Goal: Transaction & Acquisition: Book appointment/travel/reservation

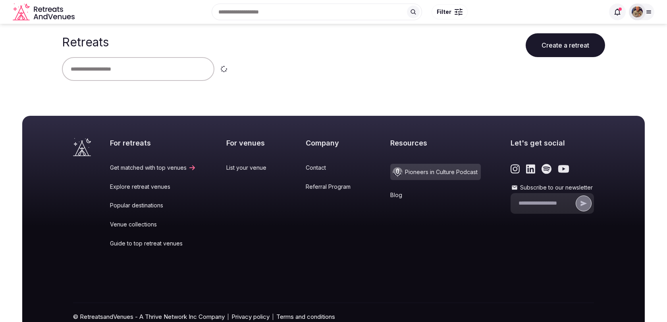
click at [650, 8] on div at bounding box center [641, 12] width 25 height 17
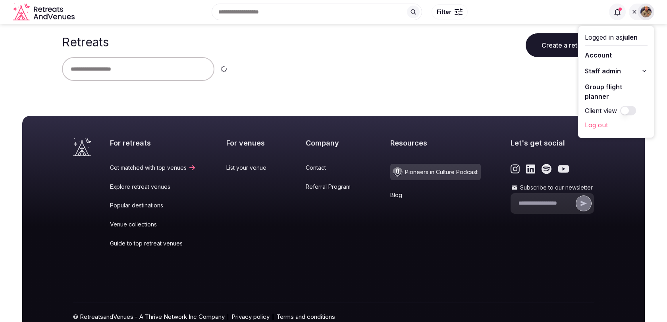
click at [615, 73] on span "Staff admin" at bounding box center [603, 71] width 36 height 10
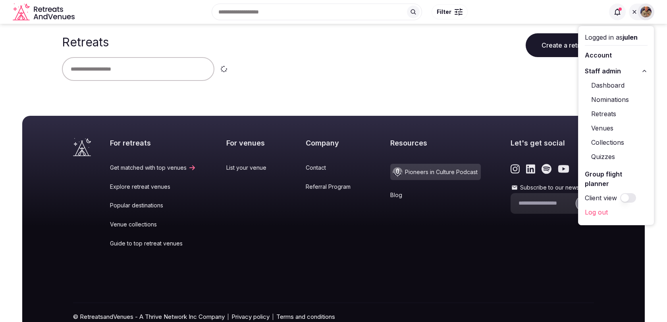
click at [608, 116] on link "Retreats" at bounding box center [616, 114] width 63 height 13
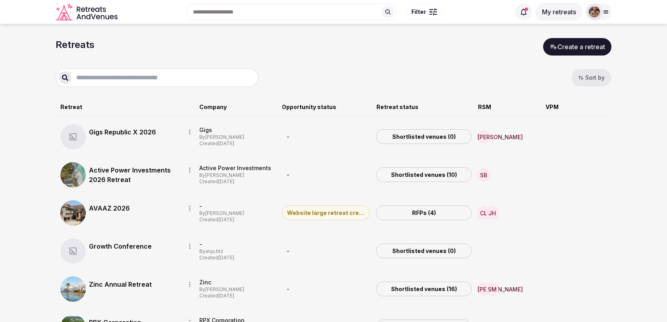
click at [145, 132] on link "Gigs Republic X 2026" at bounding box center [134, 132] width 90 height 10
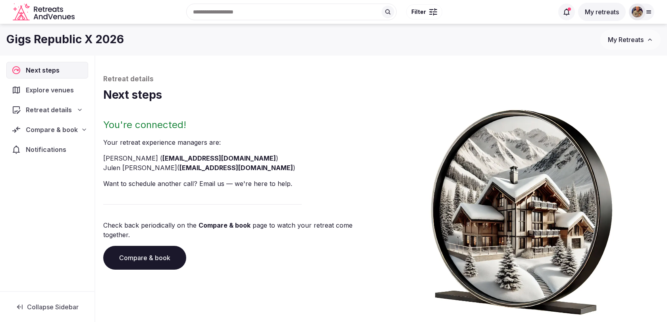
click at [64, 135] on div "Compare & book" at bounding box center [47, 130] width 82 height 17
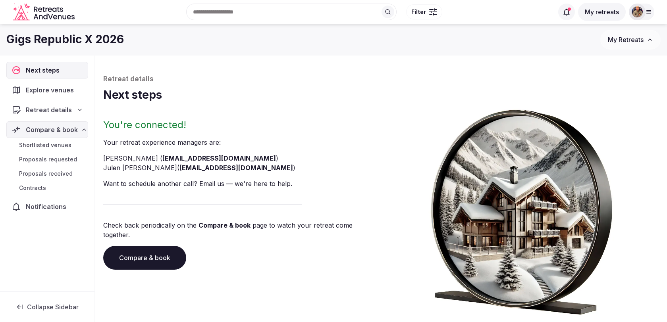
click at [60, 145] on span "Shortlisted venues" at bounding box center [45, 145] width 52 height 8
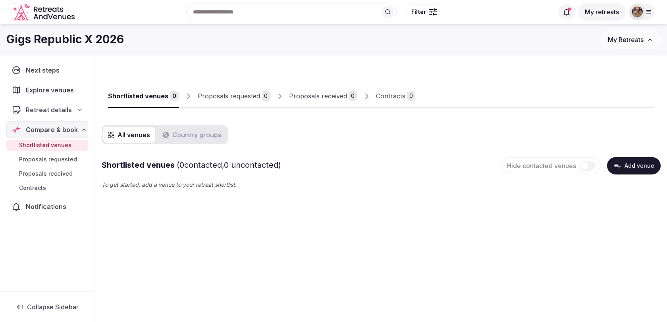
click at [633, 162] on button "Add venue" at bounding box center [634, 165] width 54 height 17
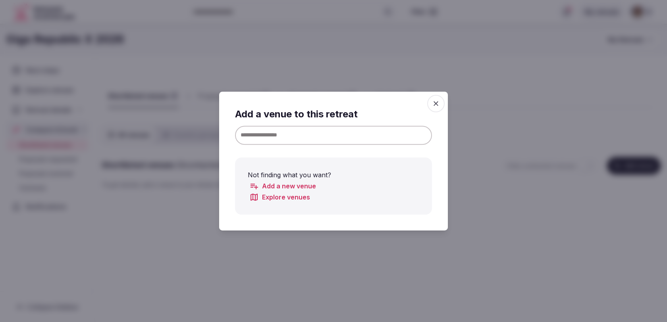
click at [319, 137] on input at bounding box center [333, 135] width 197 height 19
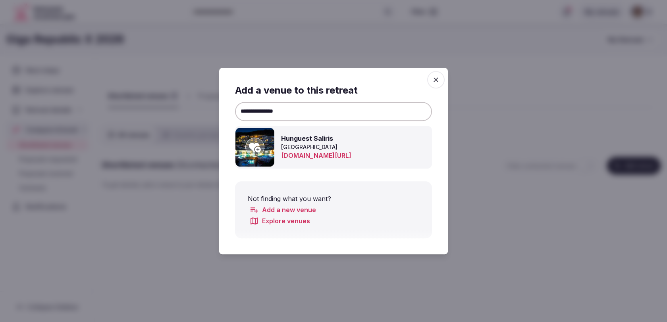
type input "**********"
click at [258, 146] on icon at bounding box center [255, 148] width 12 height 10
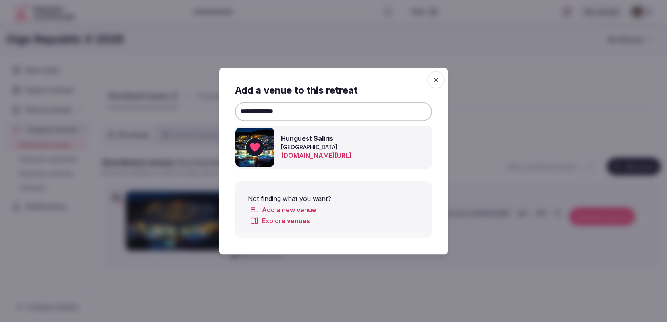
click at [427, 81] on div "**********" at bounding box center [334, 161] width 210 height 168
click at [439, 85] on span "button" at bounding box center [435, 79] width 17 height 17
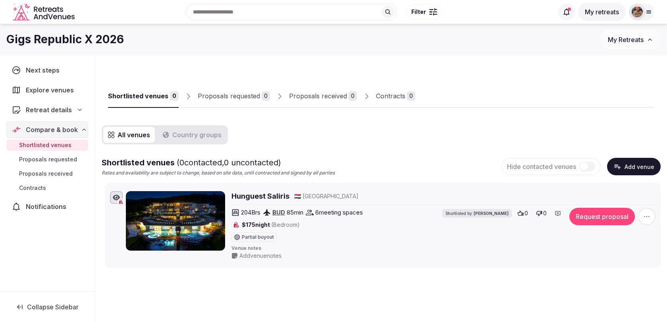
click at [632, 160] on button "Add venue" at bounding box center [634, 166] width 54 height 17
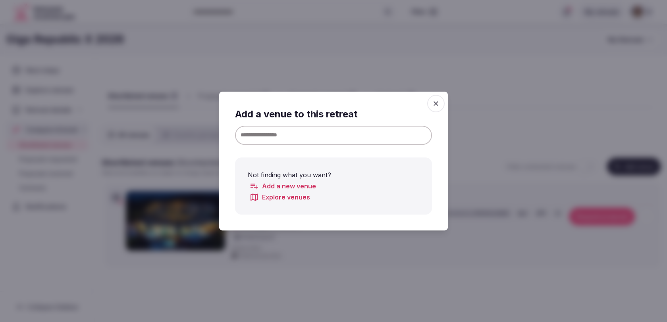
click at [415, 136] on input at bounding box center [333, 135] width 197 height 19
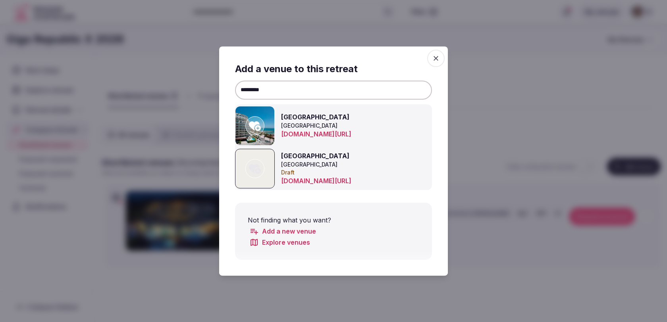
type input "*********"
click at [256, 124] on icon at bounding box center [255, 127] width 12 height 10
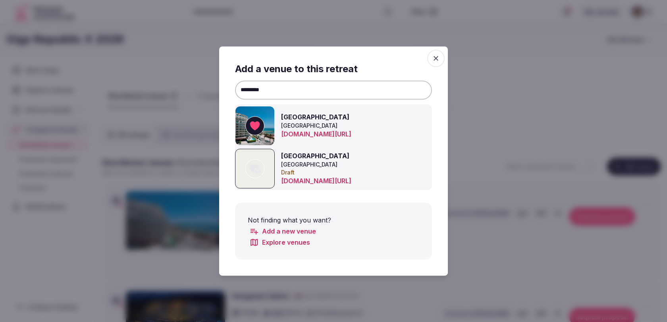
click at [433, 56] on icon "button" at bounding box center [436, 58] width 8 height 8
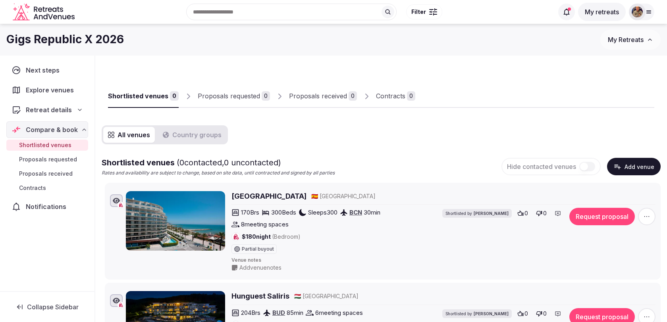
click at [631, 168] on button "Add venue" at bounding box center [634, 166] width 54 height 17
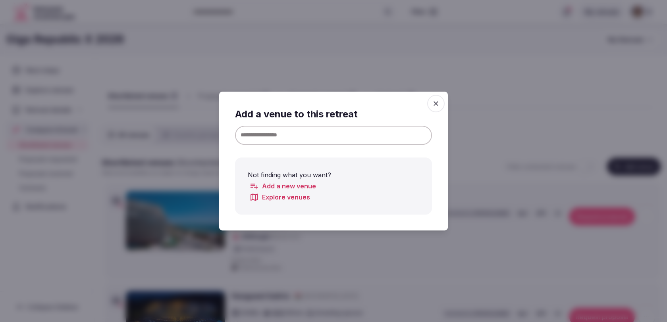
click at [422, 128] on input at bounding box center [333, 135] width 197 height 19
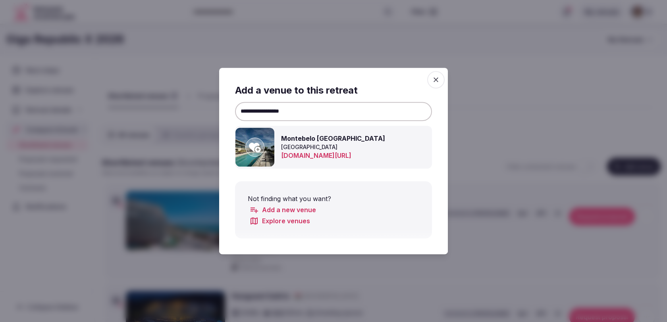
click at [261, 145] on div at bounding box center [254, 147] width 19 height 19
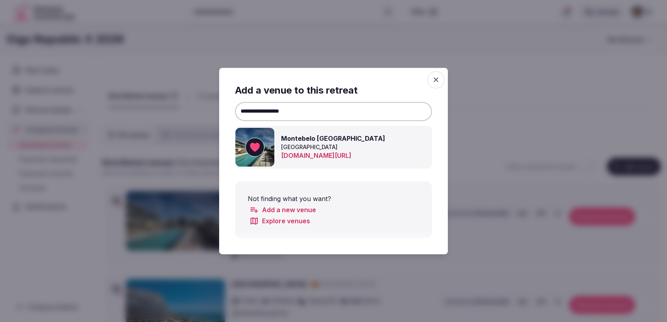
click at [289, 113] on input "**********" at bounding box center [333, 111] width 197 height 19
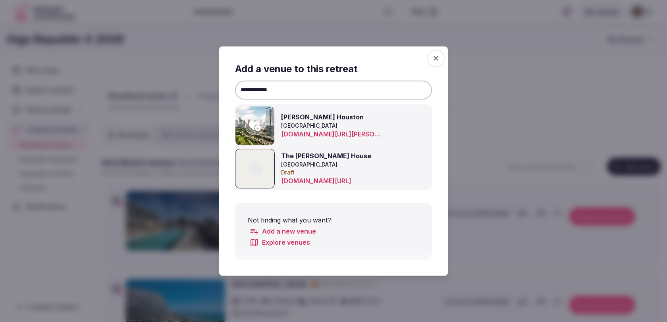
type input "**********"
click at [260, 119] on icon at bounding box center [255, 126] width 12 height 16
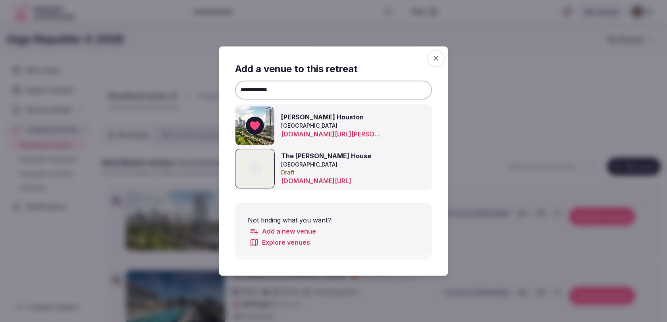
click at [440, 54] on span "button" at bounding box center [435, 58] width 17 height 17
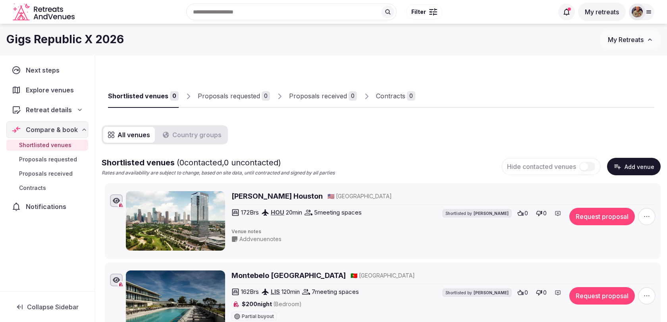
click at [617, 172] on button "Add venue" at bounding box center [634, 166] width 54 height 17
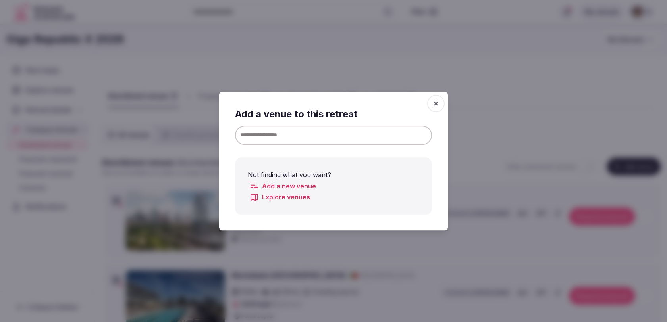
click at [386, 131] on input at bounding box center [333, 135] width 197 height 19
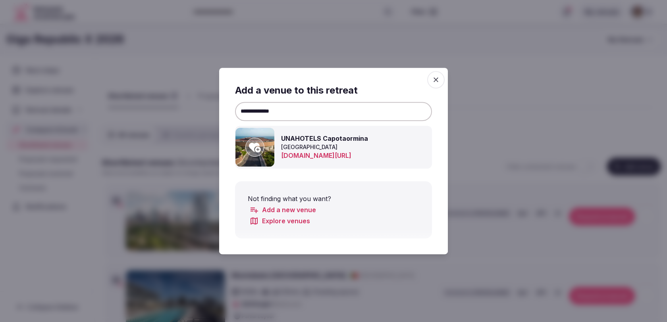
click at [258, 150] on icon at bounding box center [255, 147] width 12 height 16
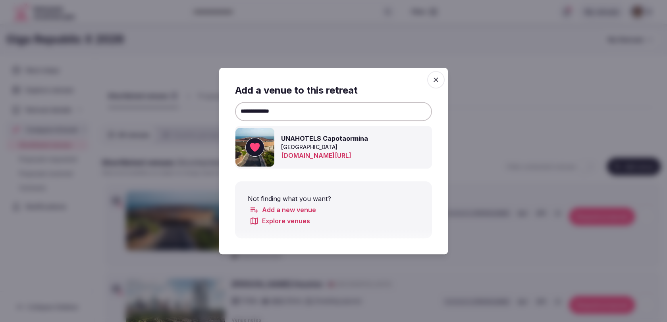
click at [331, 114] on input "**********" at bounding box center [333, 111] width 197 height 19
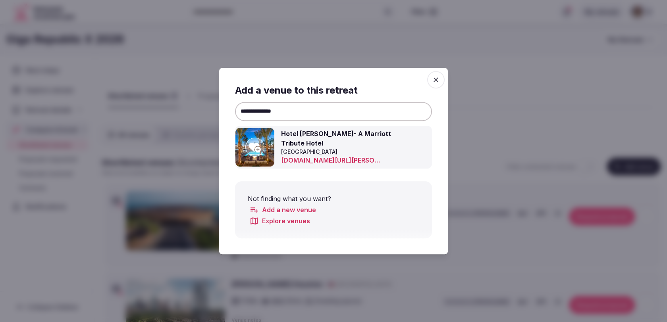
click at [249, 152] on icon at bounding box center [255, 147] width 12 height 16
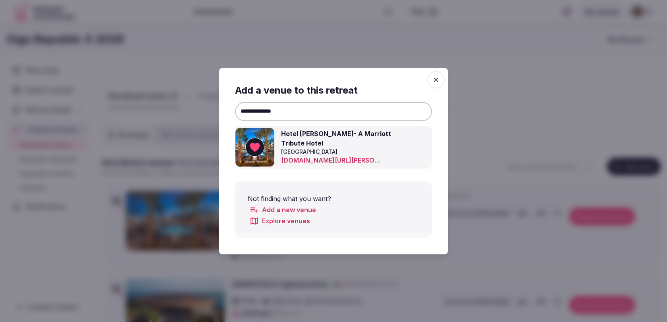
click at [315, 117] on input "**********" at bounding box center [333, 111] width 197 height 19
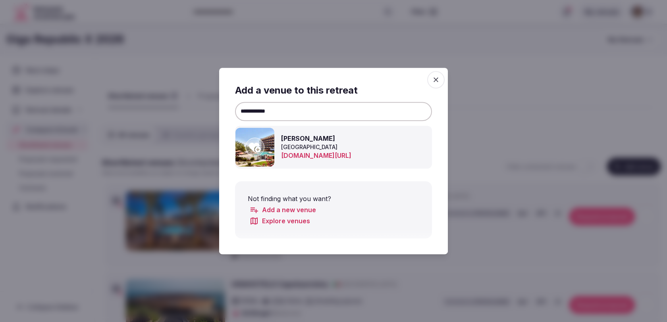
click at [252, 140] on icon at bounding box center [255, 147] width 12 height 16
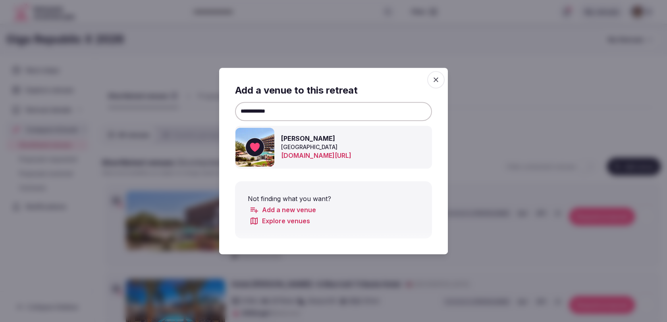
click at [318, 112] on input "**********" at bounding box center [333, 111] width 197 height 19
type input "**********"
click at [257, 150] on icon at bounding box center [255, 148] width 12 height 10
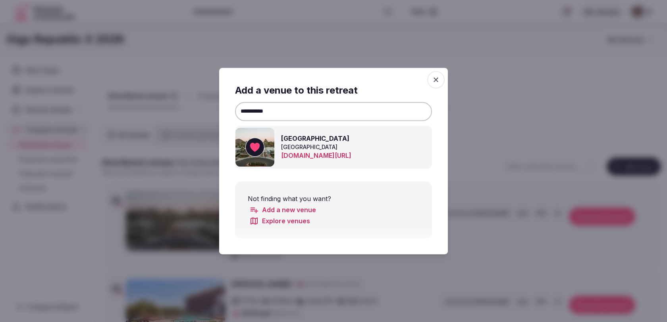
click at [441, 77] on span "button" at bounding box center [435, 79] width 17 height 17
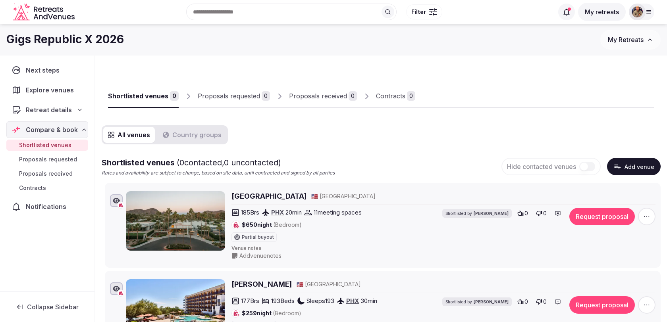
click at [619, 170] on icon "button" at bounding box center [617, 167] width 8 height 8
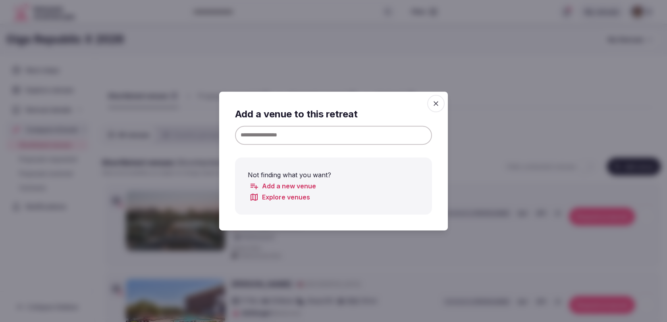
click at [389, 135] on input at bounding box center [333, 135] width 197 height 19
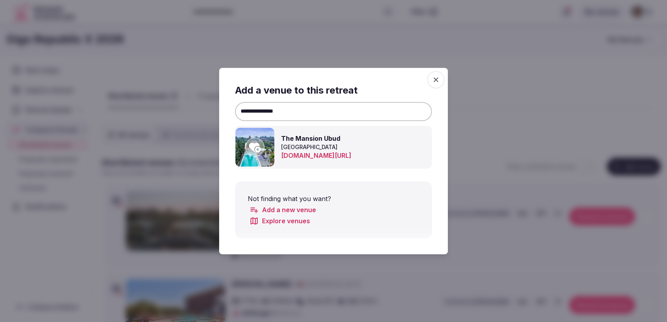
type input "**********"
click at [260, 143] on icon at bounding box center [255, 147] width 12 height 16
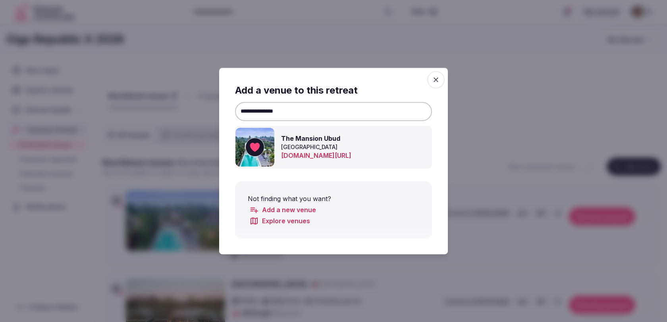
click at [434, 77] on icon "button" at bounding box center [436, 80] width 8 height 8
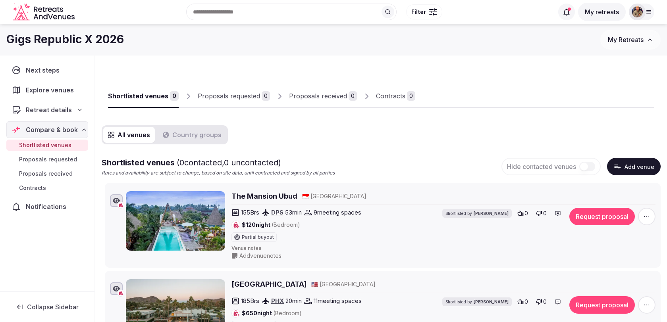
click at [617, 162] on button "Add venue" at bounding box center [634, 166] width 54 height 17
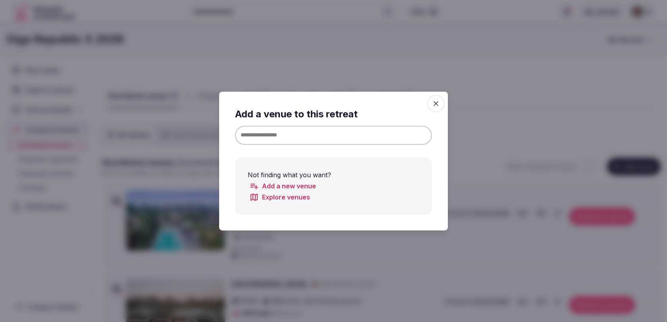
click at [370, 137] on input at bounding box center [333, 135] width 197 height 19
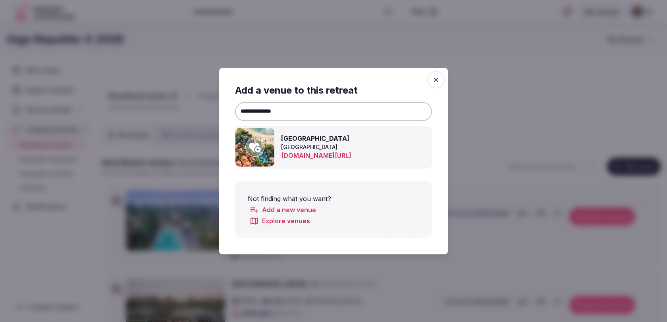
type input "**********"
click at [261, 147] on div at bounding box center [254, 147] width 19 height 19
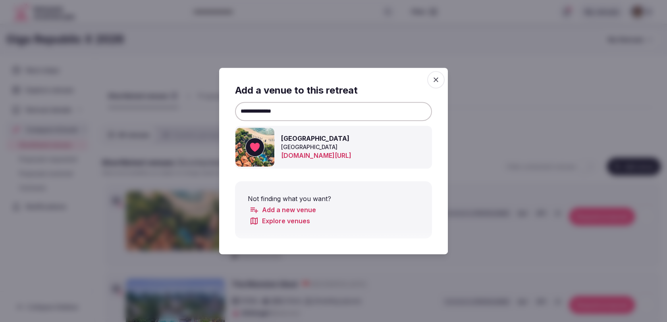
click at [439, 79] on icon "button" at bounding box center [436, 80] width 8 height 8
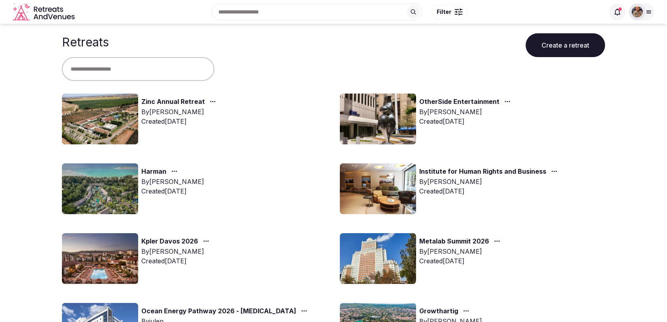
click at [169, 64] on input "text" at bounding box center [138, 69] width 152 height 24
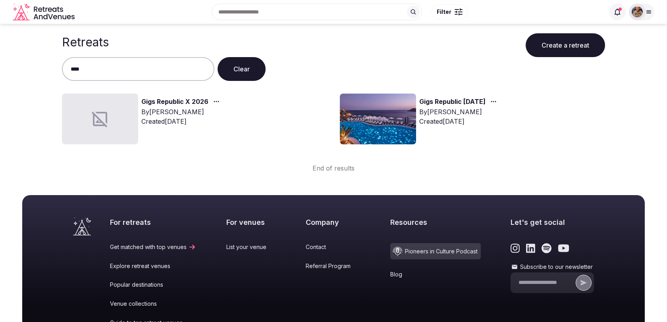
type input "****"
click at [460, 101] on link "Gigs Republic October 2025" at bounding box center [452, 102] width 66 height 10
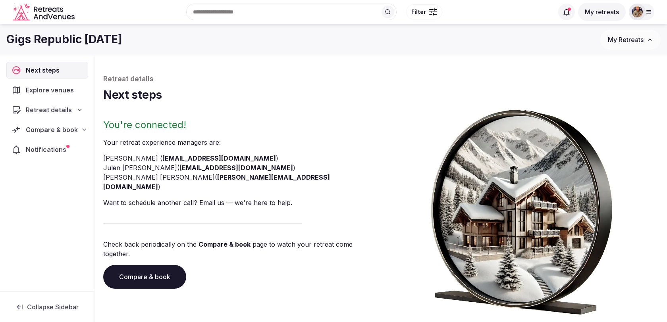
click at [62, 127] on span "Compare & book" at bounding box center [52, 130] width 52 height 10
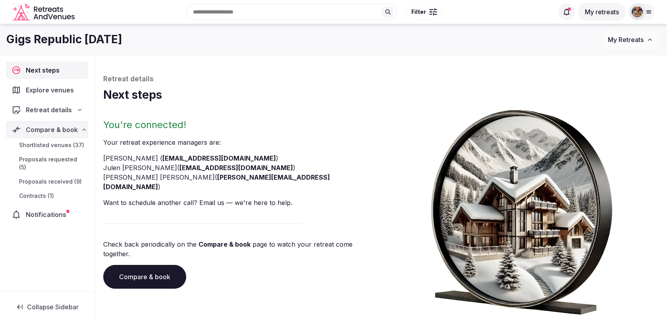
click at [62, 144] on span "Shortlisted venues (37)" at bounding box center [51, 145] width 65 height 8
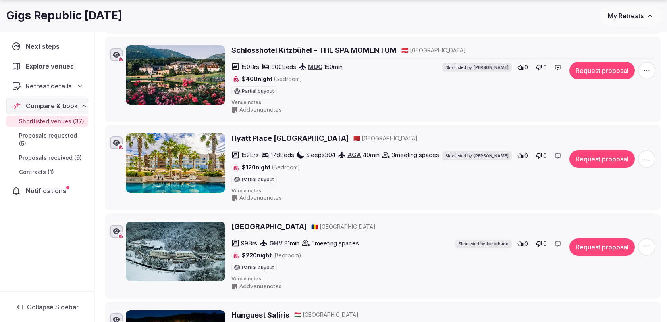
scroll to position [807, 0]
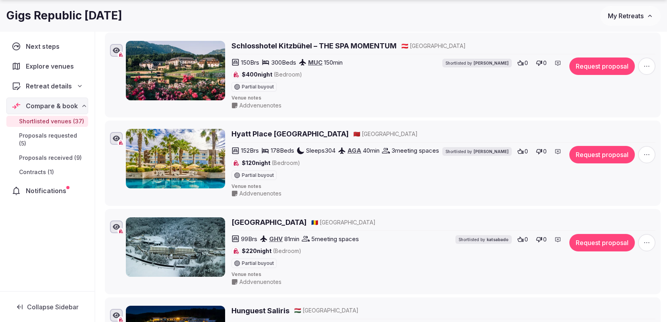
click at [647, 151] on icon "button" at bounding box center [647, 155] width 8 height 8
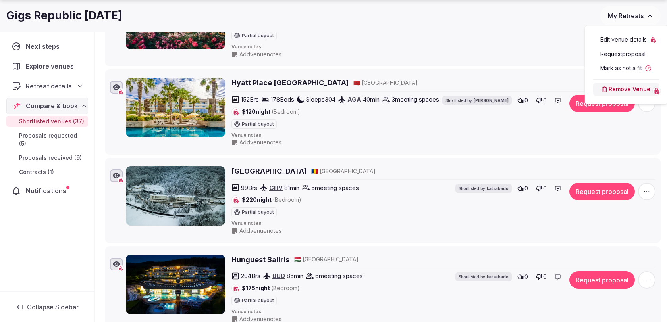
scroll to position [865, 0]
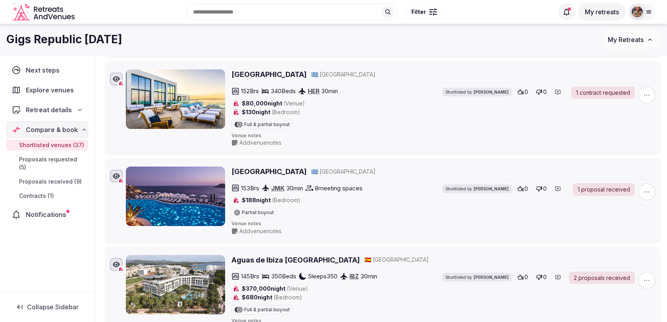
scroll to position [0, 0]
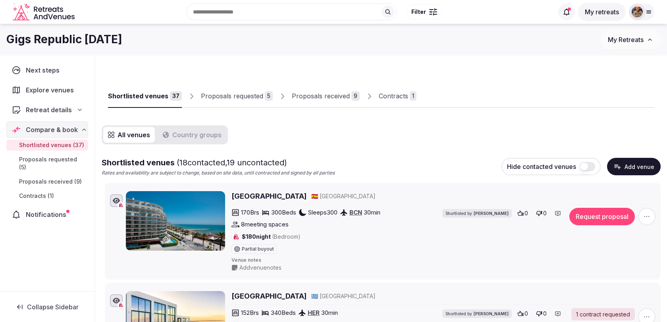
click at [236, 95] on div "Proposals requested" at bounding box center [232, 96] width 62 height 10
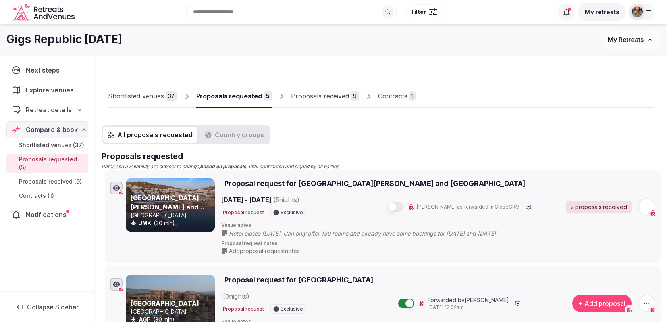
click at [309, 105] on link "Proposals received 9" at bounding box center [325, 96] width 68 height 23
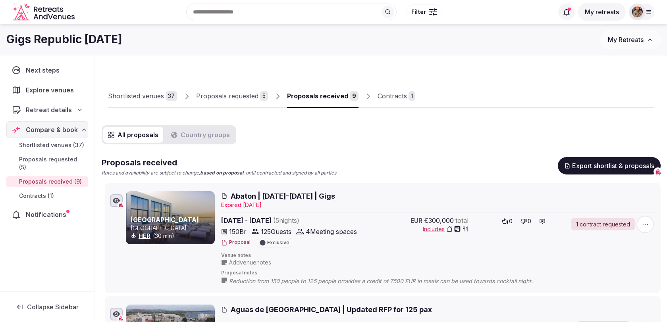
click at [230, 97] on div "Proposals requested" at bounding box center [227, 96] width 62 height 10
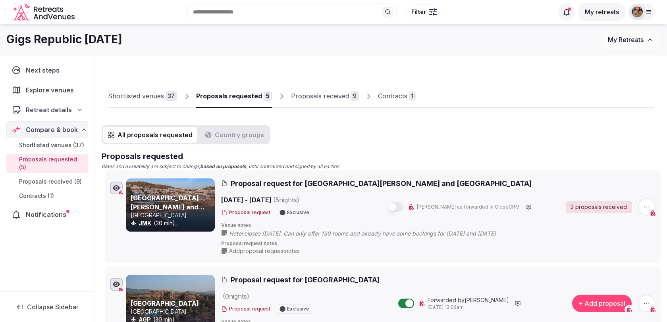
click at [161, 106] on link "Shortlisted venues 37" at bounding box center [142, 96] width 69 height 23
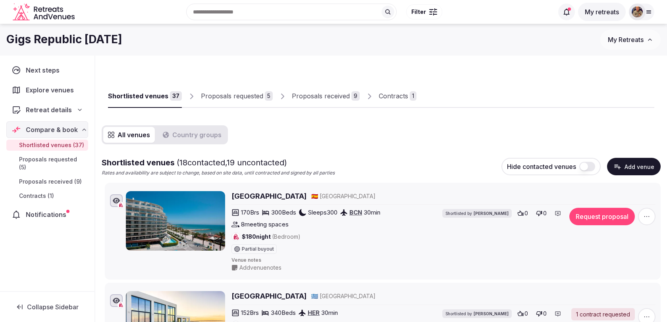
click at [195, 141] on button "Country groups" at bounding box center [192, 135] width 68 height 16
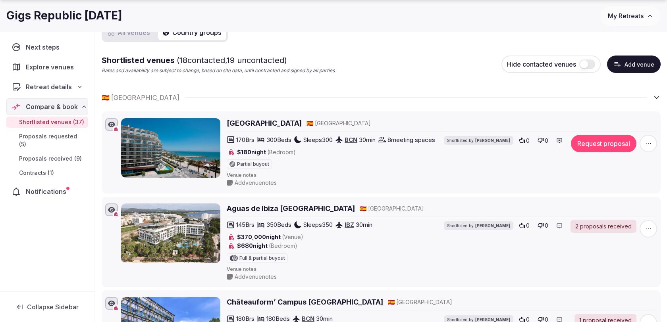
scroll to position [109, 0]
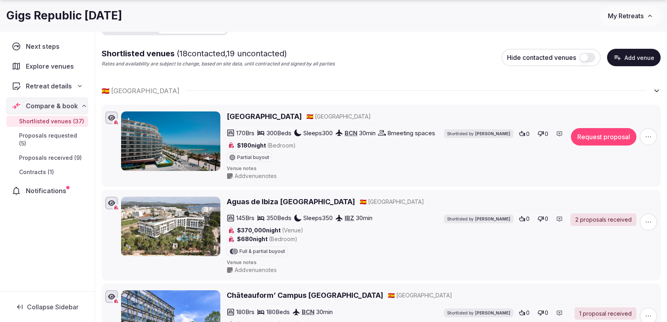
click at [651, 90] on div "🇪🇸 Spain" at bounding box center [381, 90] width 559 height 21
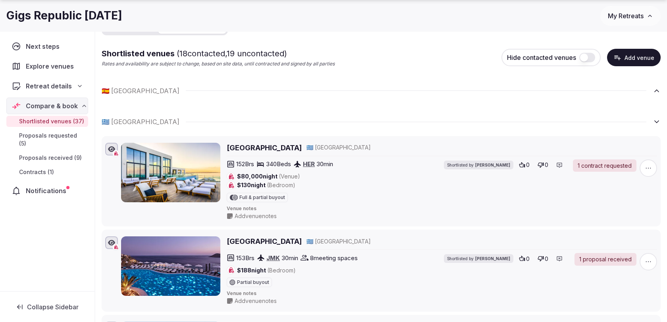
click at [657, 122] on icon at bounding box center [657, 122] width 4 height 2
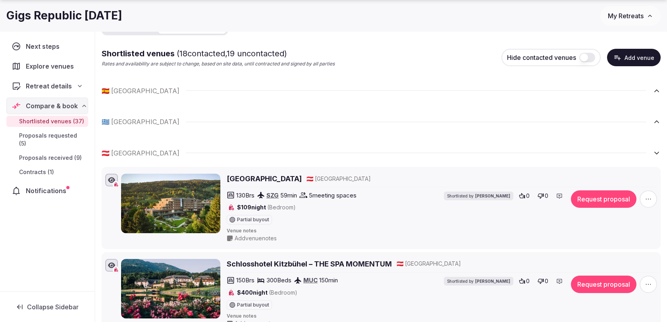
click at [658, 158] on div "🇦🇹 Austria" at bounding box center [381, 153] width 559 height 21
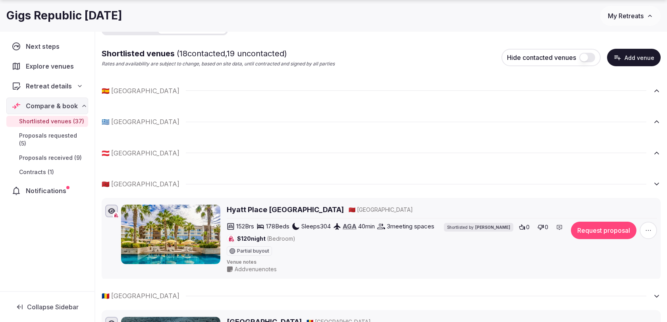
click at [656, 181] on icon at bounding box center [657, 184] width 8 height 8
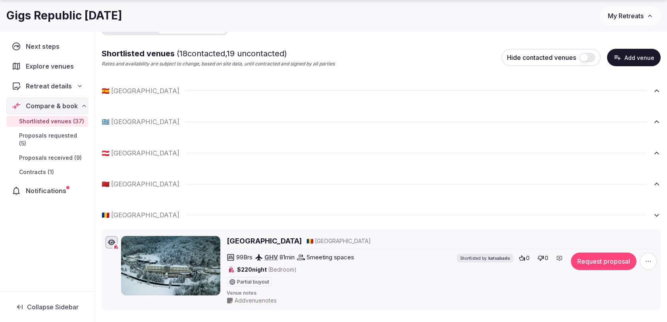
click at [656, 181] on icon at bounding box center [657, 184] width 8 height 8
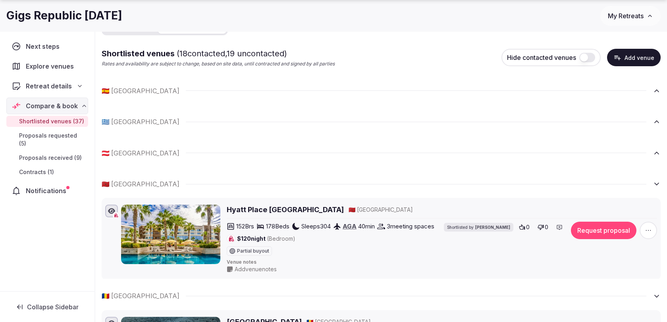
click at [655, 186] on icon at bounding box center [657, 184] width 8 height 8
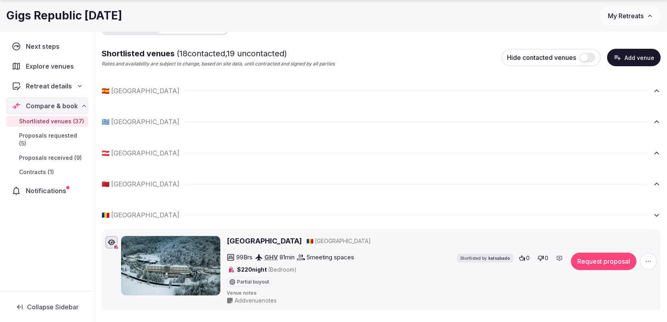
click at [656, 220] on div "🇷🇴 Romania" at bounding box center [381, 214] width 559 height 21
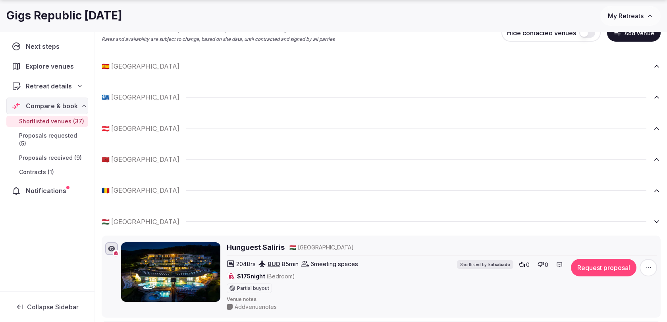
scroll to position [141, 0]
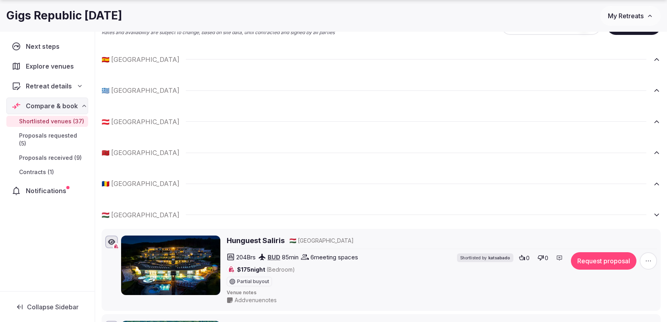
click at [656, 214] on icon at bounding box center [657, 215] width 8 height 8
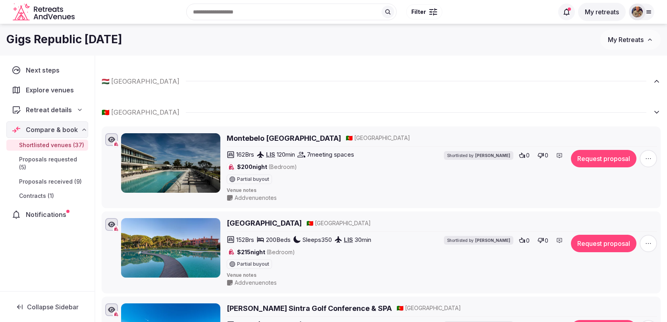
scroll to position [274, 0]
click at [658, 114] on icon at bounding box center [657, 113] width 8 height 8
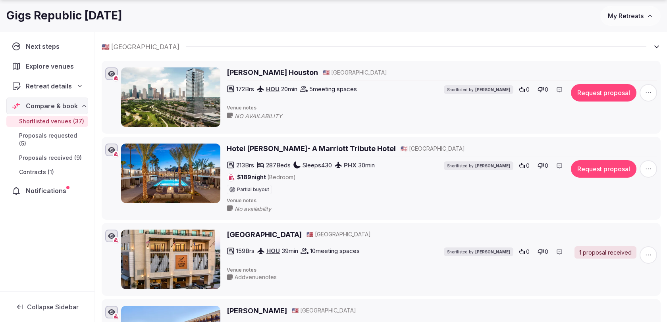
scroll to position [376, 0]
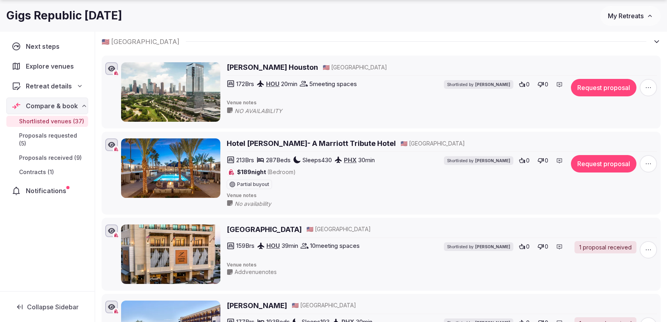
click at [655, 43] on icon at bounding box center [657, 42] width 8 height 8
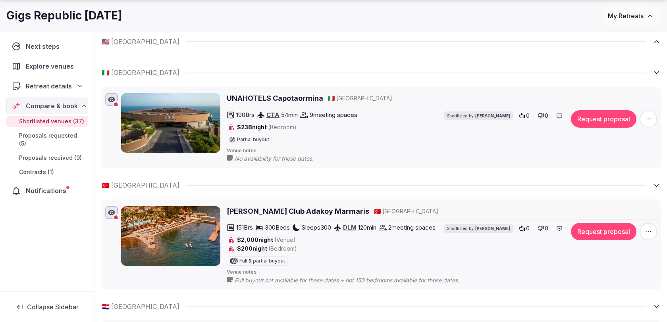
click at [658, 73] on icon at bounding box center [657, 73] width 8 height 8
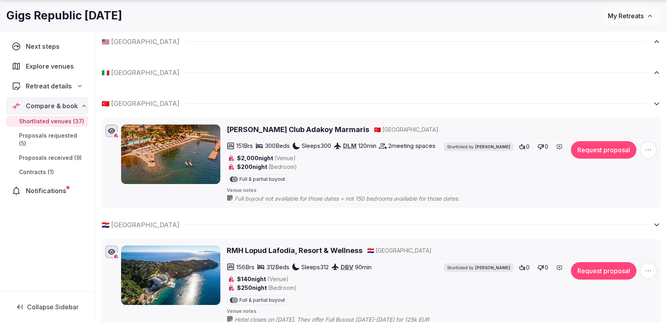
click at [658, 100] on icon at bounding box center [657, 104] width 8 height 8
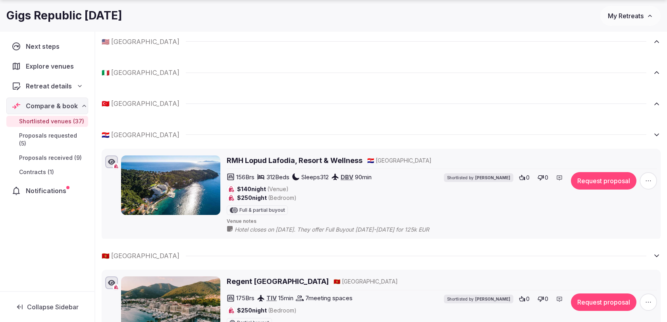
click at [658, 134] on icon at bounding box center [657, 135] width 4 height 2
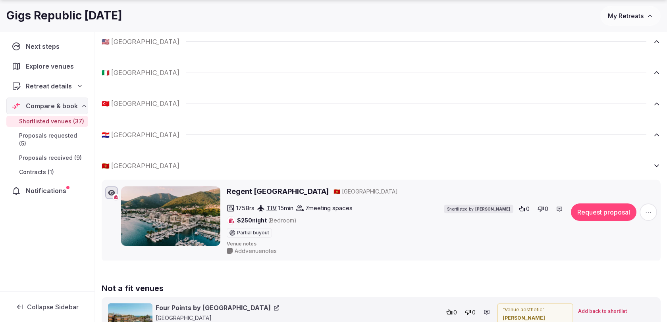
click at [658, 163] on icon at bounding box center [657, 166] width 8 height 8
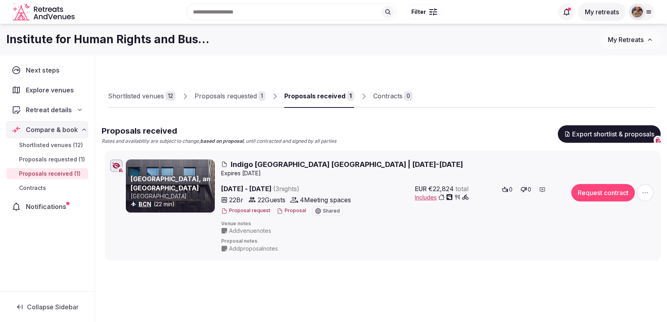
click at [159, 102] on link "Shortlisted venues 12" at bounding box center [142, 96] width 68 height 23
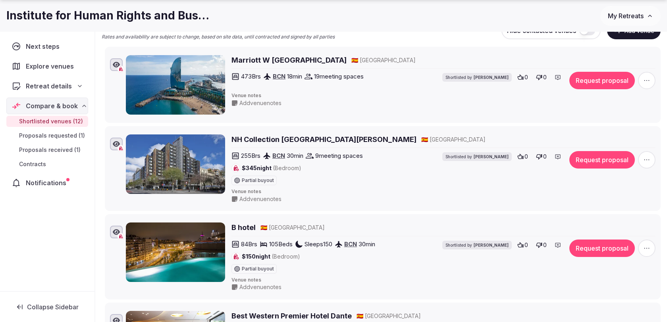
scroll to position [137, 0]
click at [649, 82] on icon "button" at bounding box center [647, 80] width 8 height 8
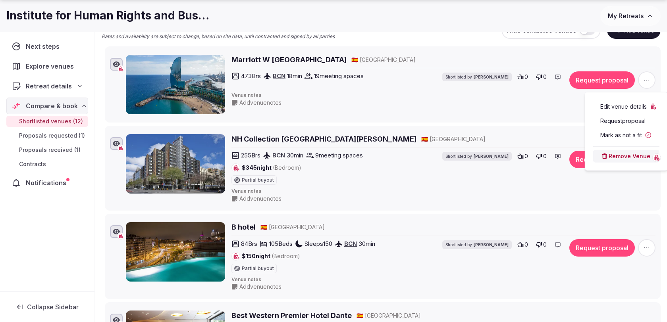
click at [614, 139] on button "Mark as not a fit" at bounding box center [626, 135] width 66 height 13
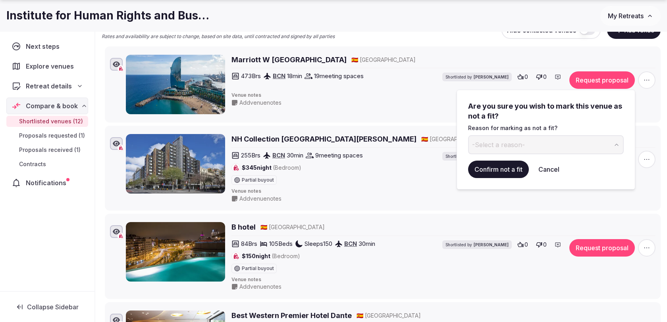
click at [552, 147] on button "-Select a reason-" at bounding box center [546, 144] width 156 height 19
type input "**********"
click at [505, 167] on button "Confirm not a fit" at bounding box center [498, 169] width 61 height 17
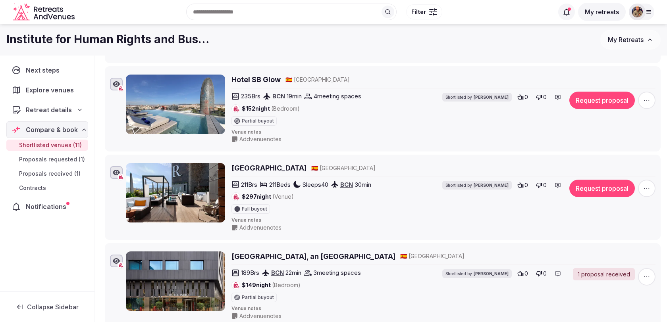
scroll to position [849, 0]
click at [430, 190] on div "211 Brs 211 Beds Sleeps 40 BCN 30 min $297 night (Venue) Full buyout Shortliste…" at bounding box center [371, 197] width 280 height 34
click at [594, 181] on button "Request proposal" at bounding box center [602, 188] width 66 height 17
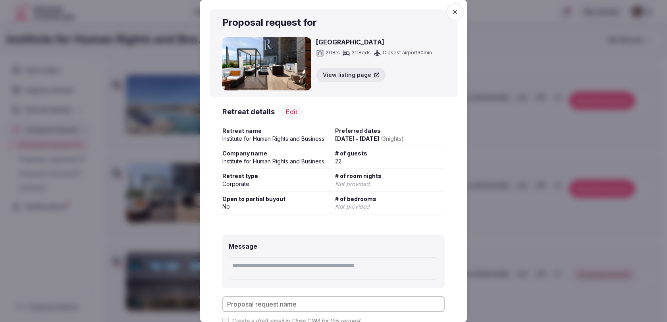
scroll to position [75, 0]
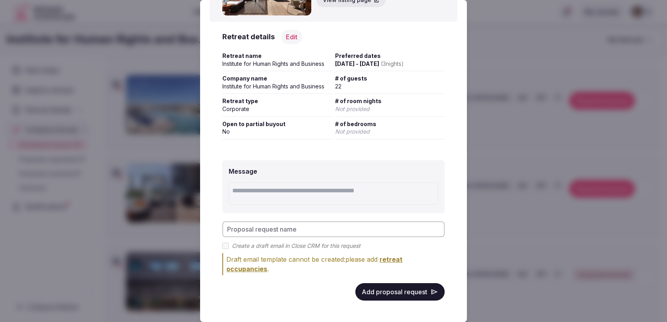
click at [401, 292] on button "Add proposal request" at bounding box center [399, 292] width 89 height 17
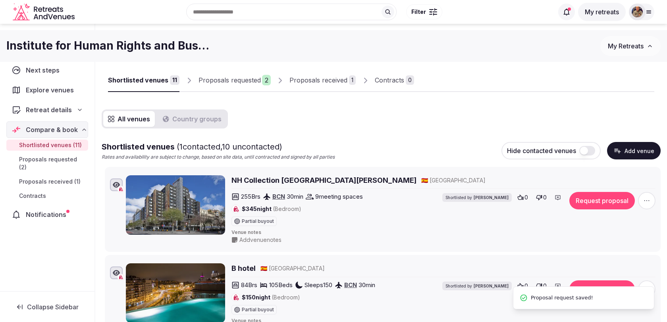
scroll to position [0, 0]
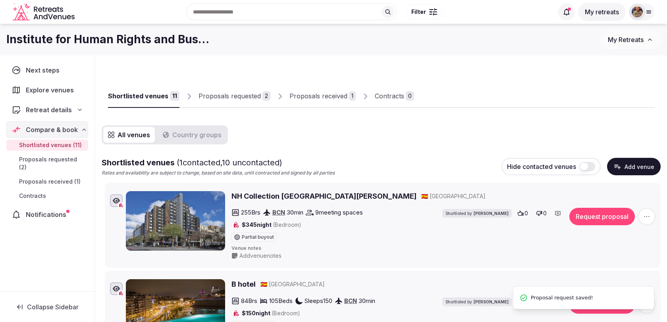
click at [258, 97] on div "Proposals requested" at bounding box center [230, 96] width 62 height 10
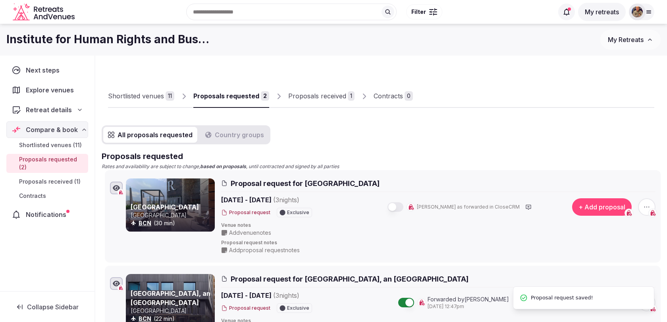
click at [403, 208] on button "button" at bounding box center [396, 208] width 16 height 10
click at [152, 99] on div "Shortlisted venues" at bounding box center [136, 96] width 56 height 10
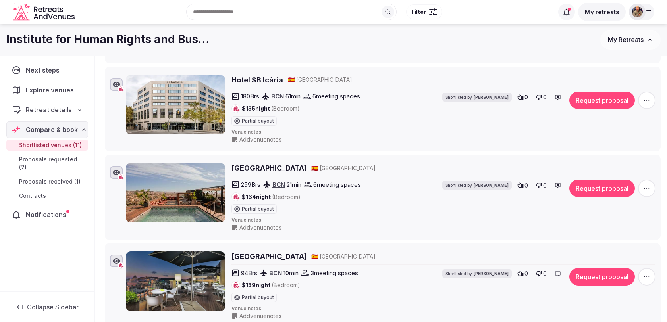
scroll to position [581, 0]
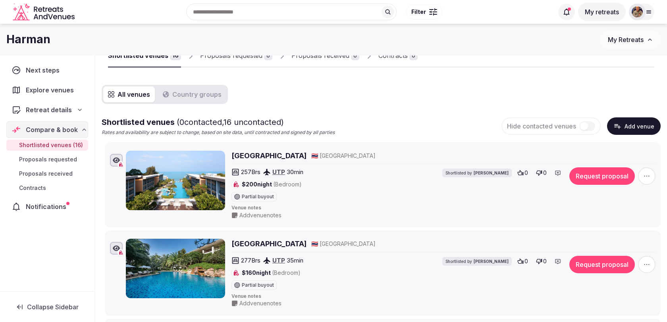
scroll to position [8, 0]
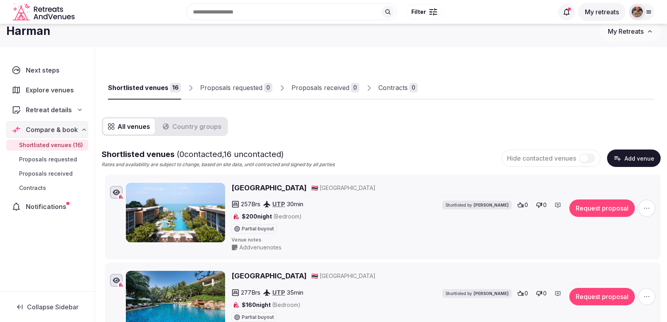
click at [630, 162] on button "Add venue" at bounding box center [634, 158] width 54 height 17
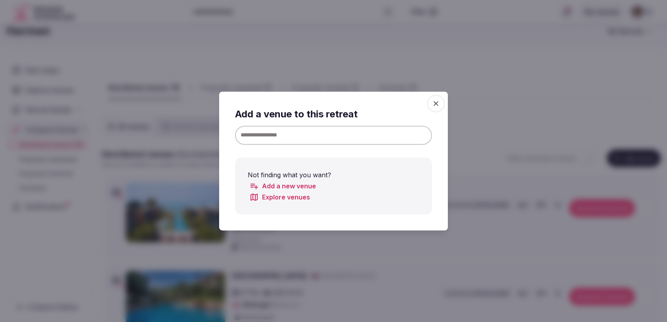
click at [323, 131] on input at bounding box center [333, 135] width 197 height 19
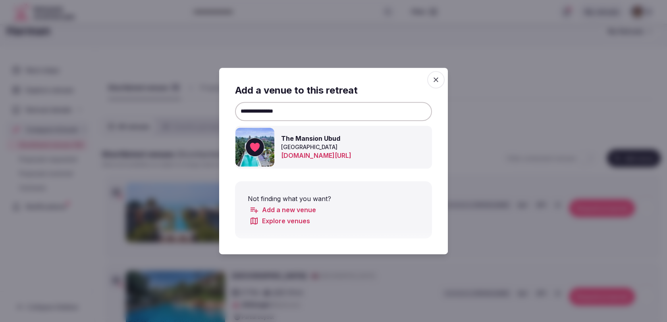
type input "**********"
click at [256, 145] on icon at bounding box center [255, 147] width 10 height 9
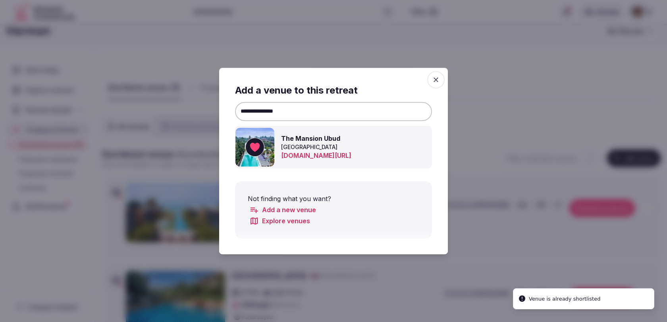
click at [438, 82] on icon "button" at bounding box center [436, 80] width 8 height 8
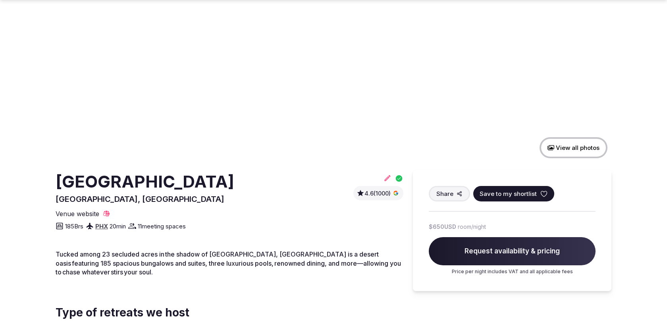
scroll to position [72, 0]
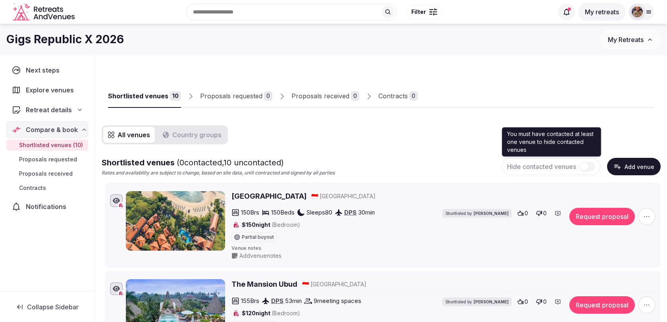
click at [626, 159] on button "Add venue" at bounding box center [634, 166] width 54 height 17
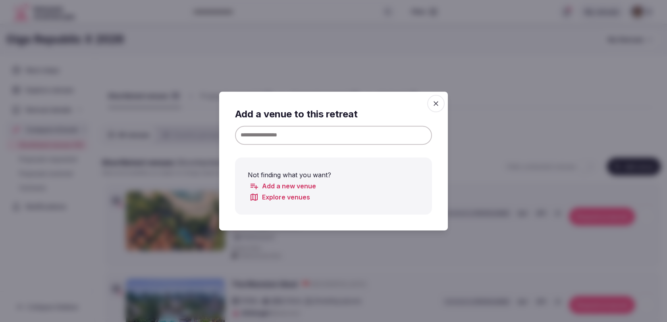
click at [356, 132] on input at bounding box center [333, 135] width 197 height 19
paste input "**********"
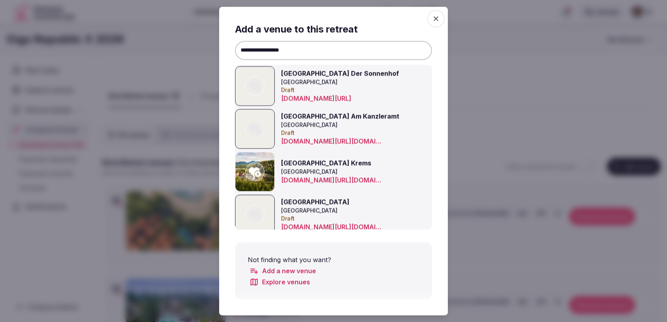
type input "**********"
click at [260, 176] on icon at bounding box center [255, 173] width 12 height 10
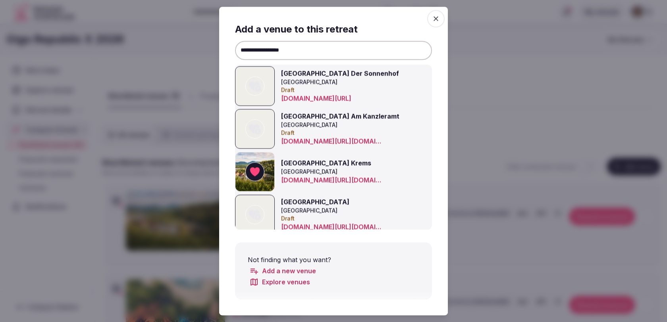
click at [201, 125] on div at bounding box center [333, 161] width 667 height 322
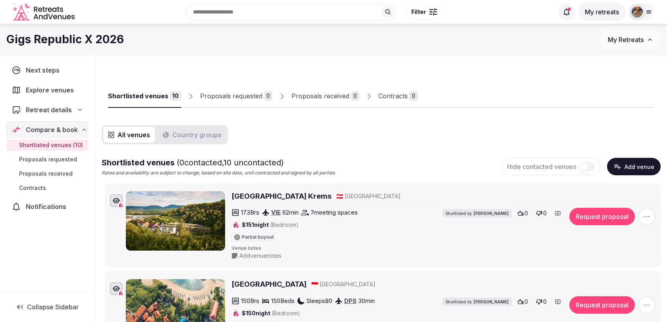
click at [620, 161] on button "Add venue" at bounding box center [634, 166] width 54 height 17
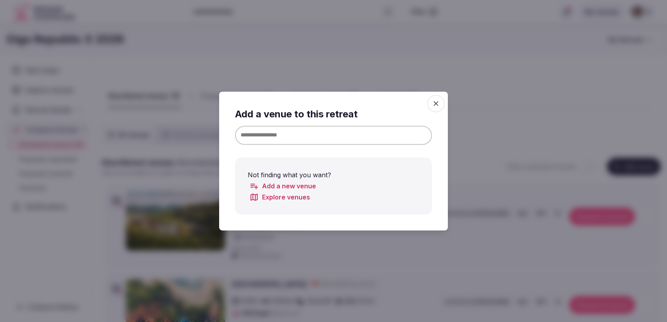
click at [406, 139] on input at bounding box center [333, 135] width 197 height 19
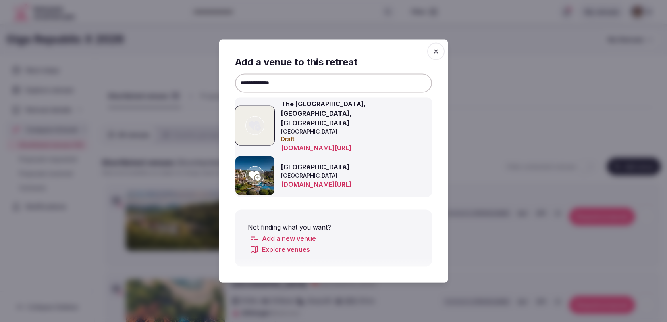
type input "**********"
click at [257, 171] on icon at bounding box center [255, 176] width 12 height 10
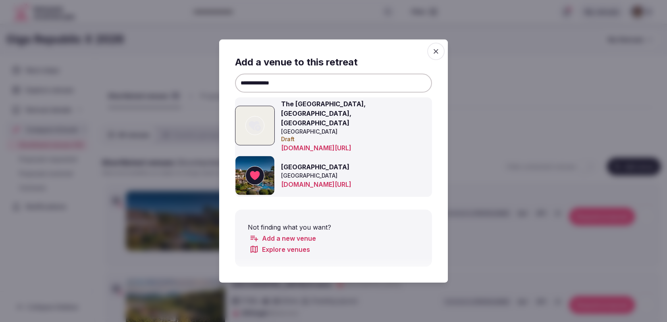
click at [437, 56] on icon "button" at bounding box center [436, 52] width 8 height 8
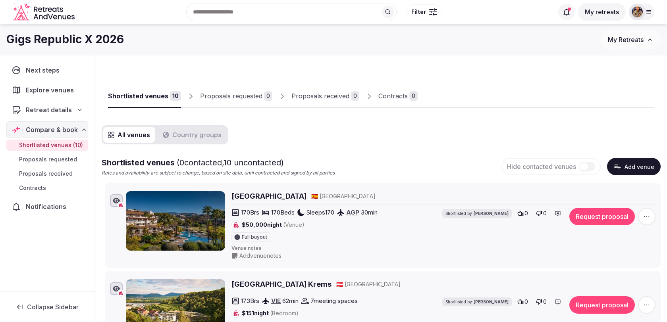
click at [635, 165] on button "Add venue" at bounding box center [634, 166] width 54 height 17
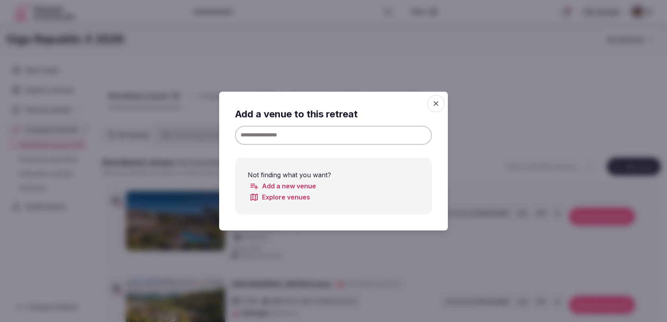
click at [393, 138] on input at bounding box center [333, 135] width 197 height 19
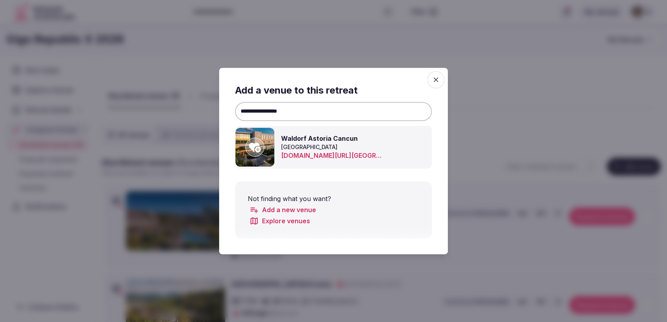
click at [257, 147] on icon at bounding box center [255, 148] width 12 height 10
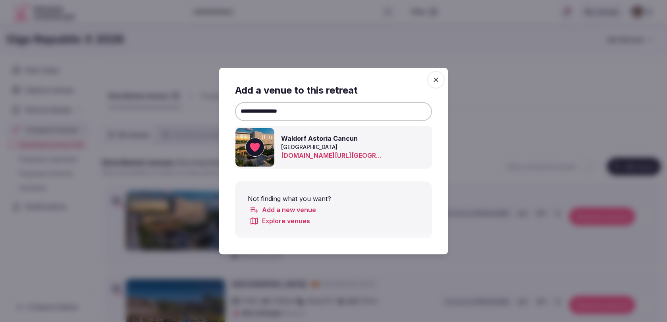
click at [271, 108] on input "**********" at bounding box center [333, 111] width 197 height 19
type input "**********"
click at [257, 152] on icon at bounding box center [255, 148] width 12 height 10
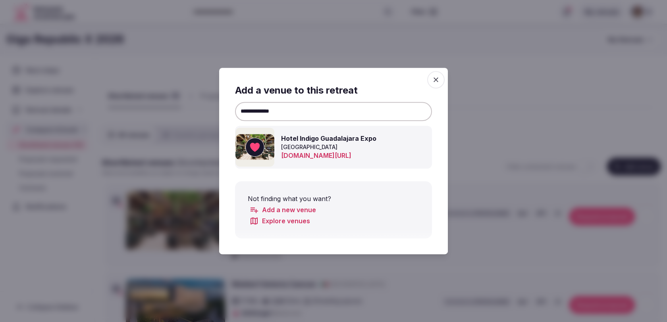
click at [438, 77] on icon "button" at bounding box center [436, 79] width 5 height 5
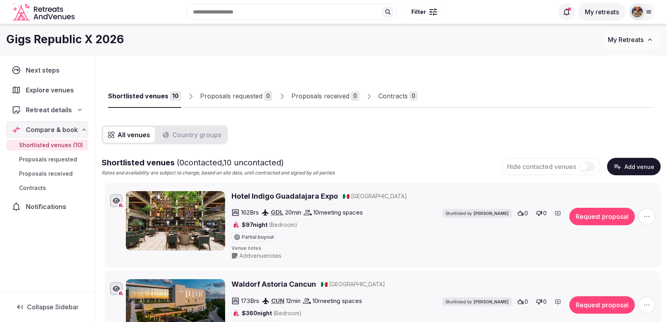
click at [624, 160] on button "Add venue" at bounding box center [634, 166] width 54 height 17
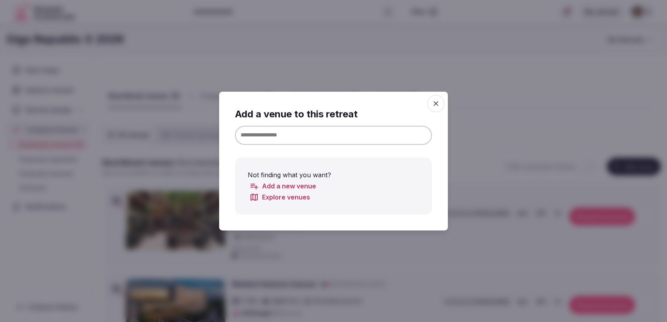
click at [361, 134] on input at bounding box center [333, 135] width 197 height 19
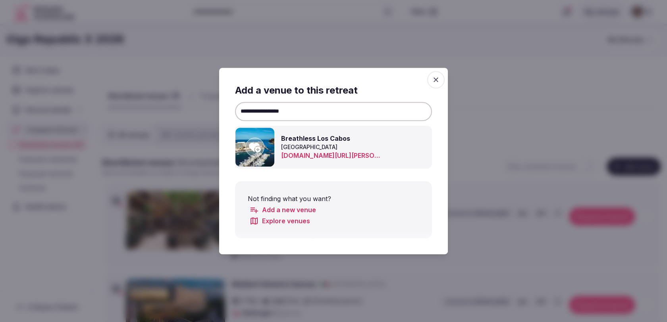
click at [257, 149] on icon at bounding box center [255, 148] width 12 height 10
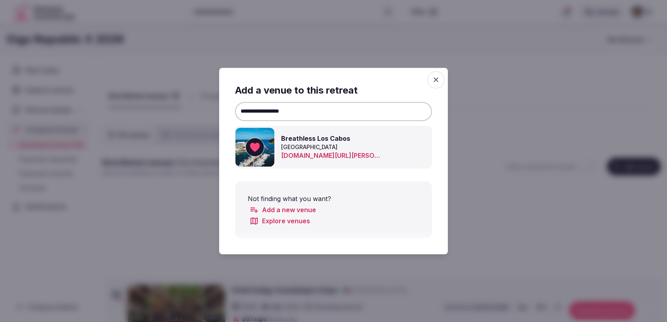
click at [276, 112] on input "**********" at bounding box center [333, 111] width 197 height 19
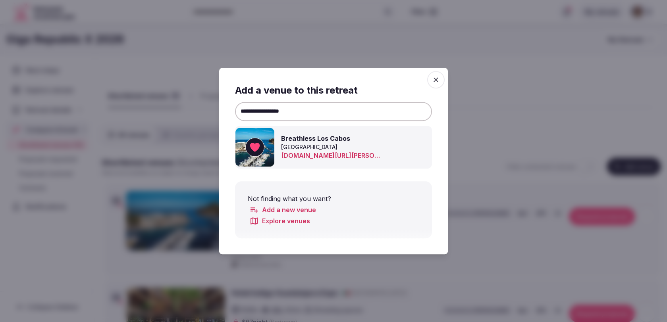
click at [276, 112] on input "**********" at bounding box center [333, 111] width 197 height 19
type input "**********"
click at [254, 150] on icon at bounding box center [255, 147] width 12 height 16
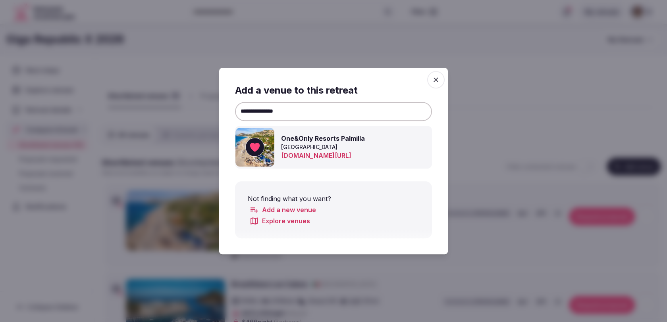
click at [439, 77] on icon "button" at bounding box center [436, 80] width 8 height 8
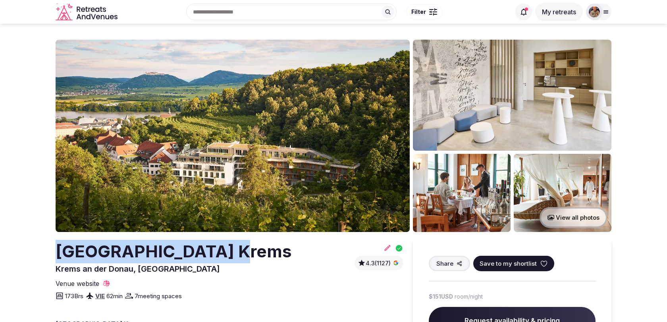
drag, startPoint x: 48, startPoint y: 254, endPoint x: 220, endPoint y: 255, distance: 171.9
copy h2 "[GEOGRAPHIC_DATA]"
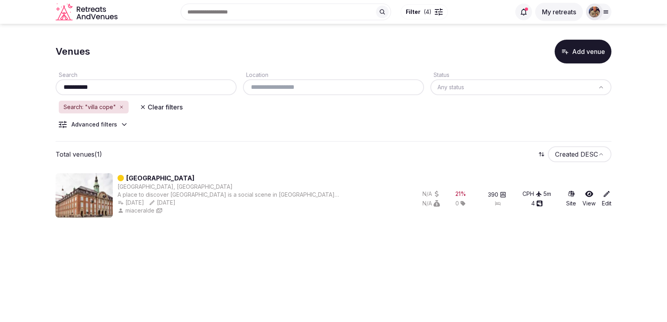
click at [122, 107] on icon "button" at bounding box center [121, 107] width 5 height 5
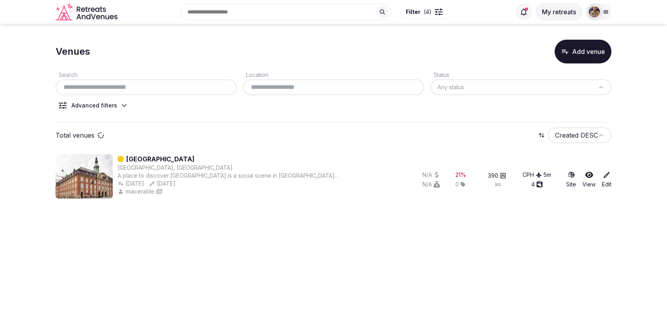
click at [265, 93] on div at bounding box center [333, 87] width 181 height 16
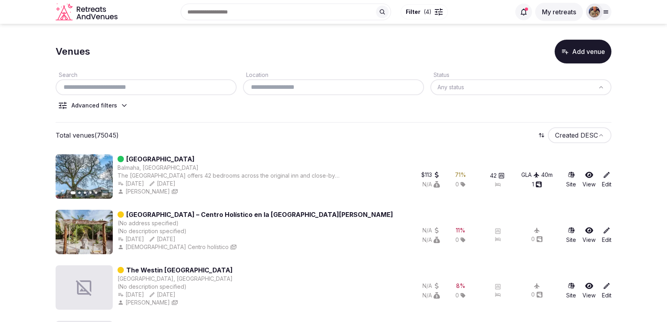
click at [266, 87] on input "text" at bounding box center [333, 88] width 175 height 10
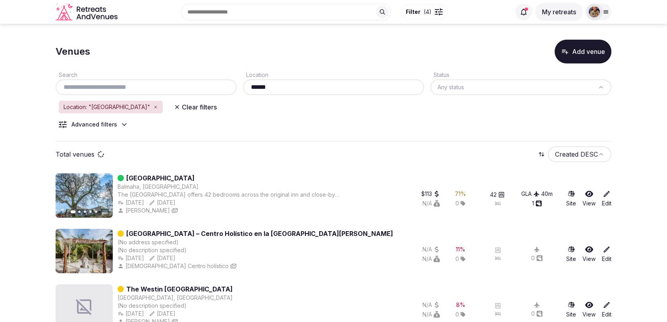
type input "******"
click at [122, 125] on icon at bounding box center [124, 125] width 4 height 2
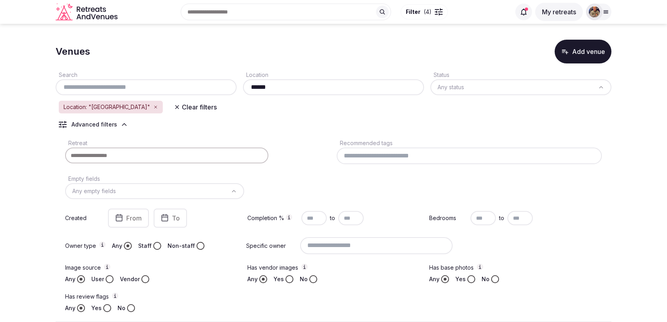
click at [480, 221] on input "text" at bounding box center [483, 218] width 25 height 14
type input "***"
click at [526, 220] on input "text" at bounding box center [519, 218] width 25 height 14
type input "***"
click at [536, 192] on div "Retreat Recommended tags Empty fields Any empty fields Created From To Completi…" at bounding box center [334, 225] width 556 height 181
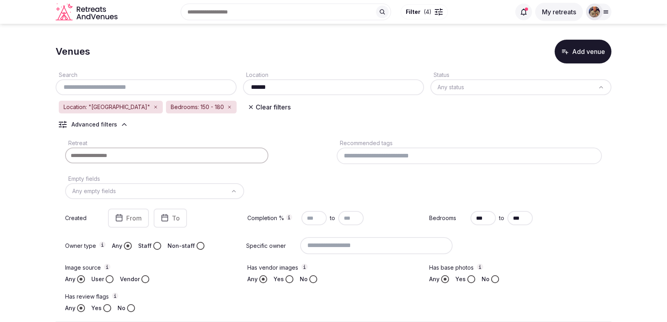
click at [483, 90] on html "Recent searches Spain Lisbon, Portugal Brown City, MI 48416 Bilbao, Biscay, Spa…" at bounding box center [333, 161] width 667 height 322
click at [431, 129] on div "Search Location ****** Status Published Location: "mexico" Status: Published Be…" at bounding box center [334, 193] width 556 height 259
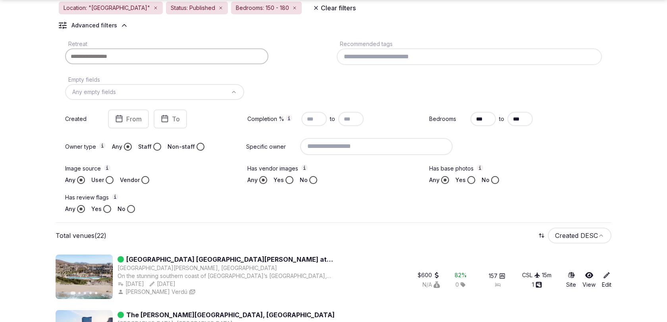
scroll to position [104, 0]
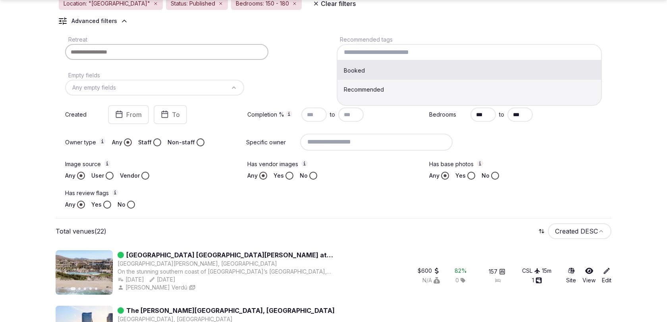
click at [371, 53] on input at bounding box center [469, 52] width 265 height 17
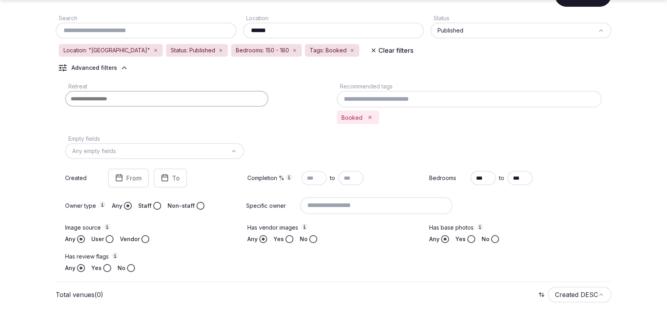
scroll to position [79, 0]
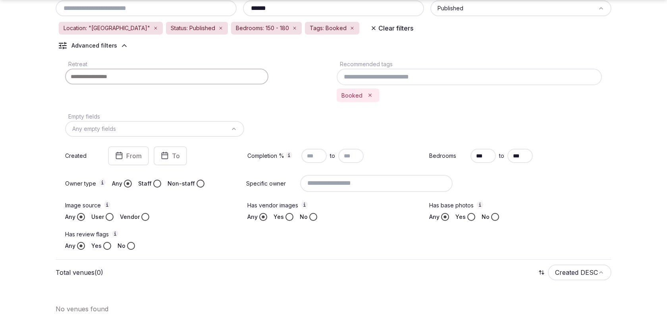
click at [372, 97] on button "Remove Booked" at bounding box center [370, 95] width 9 height 9
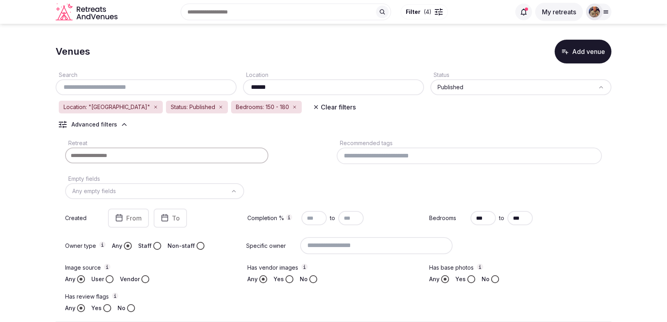
click at [276, 85] on input "******" at bounding box center [333, 88] width 175 height 10
type input "*******"
click at [360, 109] on div "Location: "morocco" Status: Published Bedrooms: 150 - 180 Clear filters" at bounding box center [334, 107] width 556 height 14
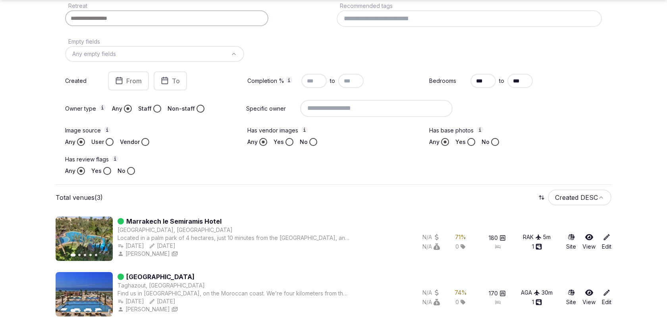
scroll to position [199, 0]
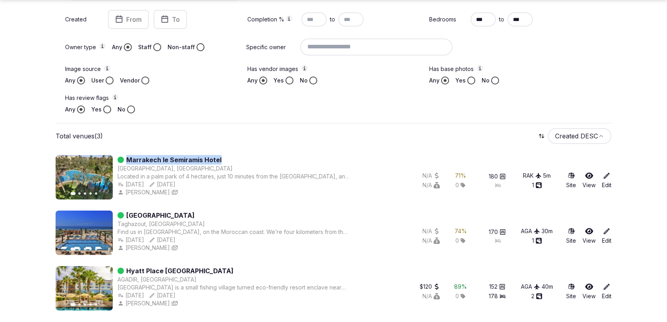
drag, startPoint x: 249, startPoint y: 160, endPoint x: 125, endPoint y: 158, distance: 123.9
click at [125, 158] on div "Marrakech le Semiramis Hotel" at bounding box center [234, 160] width 232 height 10
copy link "Marrakech le Semiramis Hotel"
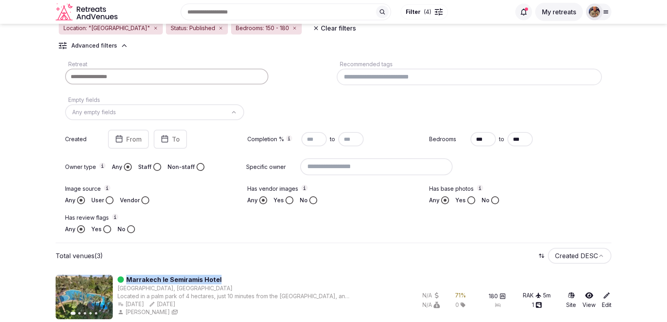
scroll to position [0, 0]
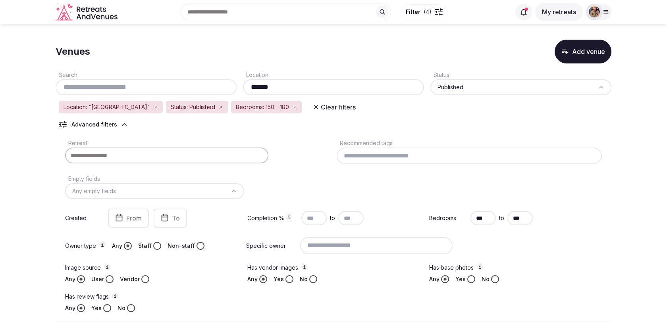
click at [292, 107] on icon "button" at bounding box center [294, 107] width 5 height 5
click at [238, 111] on button "Clear filters" at bounding box center [260, 107] width 52 height 14
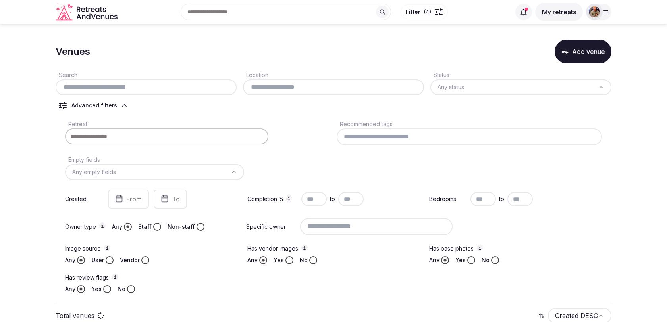
click at [197, 83] on input "text" at bounding box center [146, 88] width 175 height 10
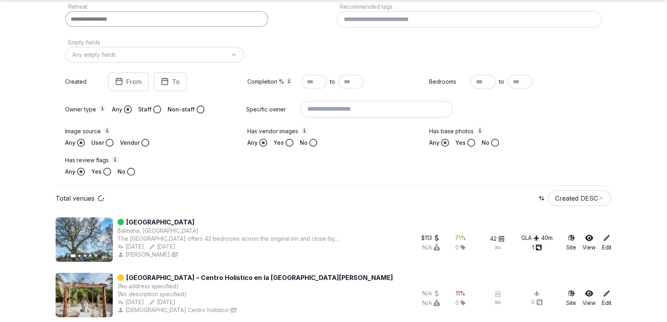
scroll to position [88, 0]
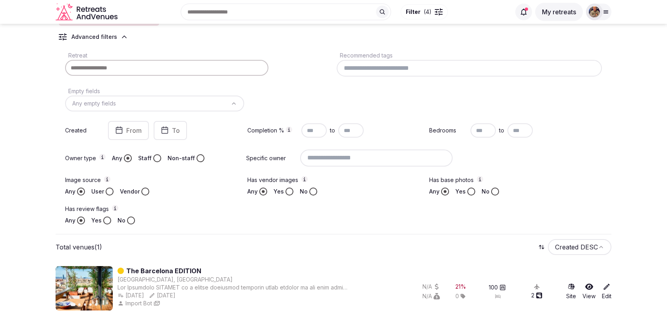
type input "**********"
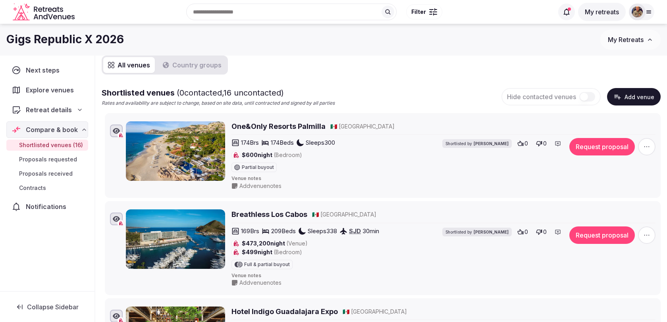
scroll to position [61, 0]
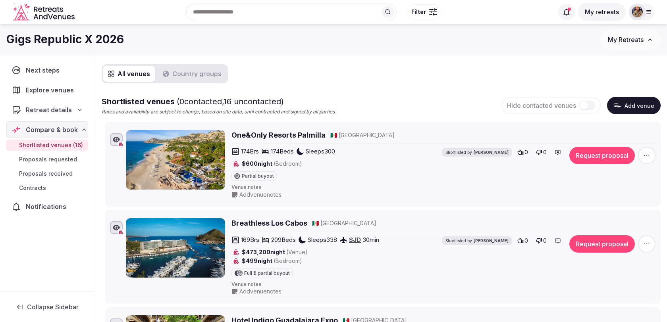
click at [650, 109] on button "Add venue" at bounding box center [634, 105] width 54 height 17
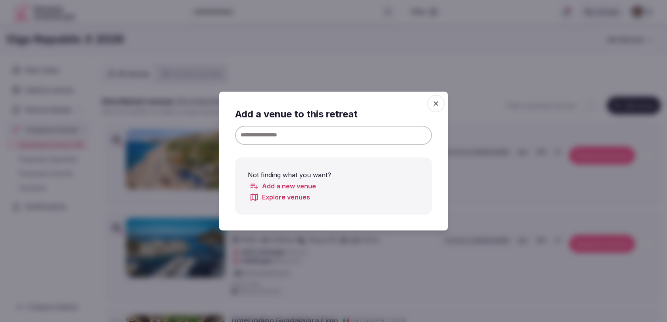
click at [371, 135] on input at bounding box center [333, 135] width 197 height 19
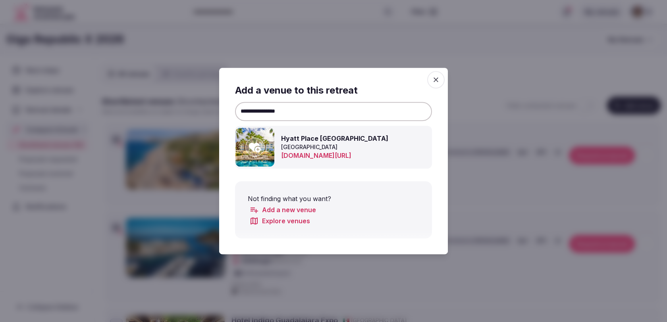
click at [262, 146] on div at bounding box center [254, 147] width 19 height 19
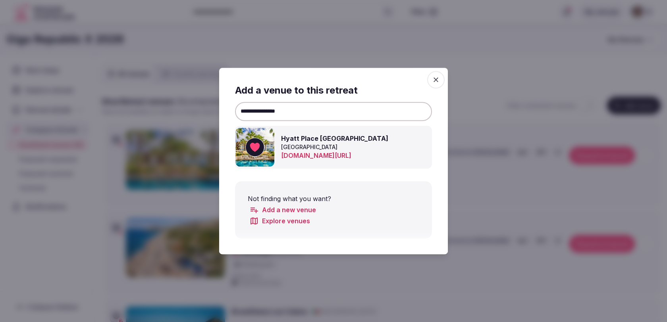
click at [373, 123] on div "**********" at bounding box center [333, 161] width 197 height 155
click at [373, 113] on input "**********" at bounding box center [333, 111] width 197 height 19
paste input "**********"
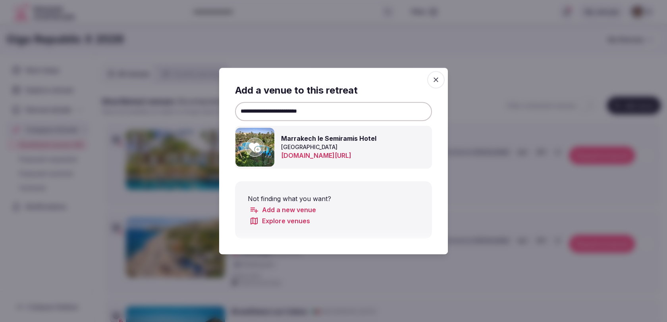
type input "**********"
click at [260, 146] on icon at bounding box center [255, 147] width 12 height 16
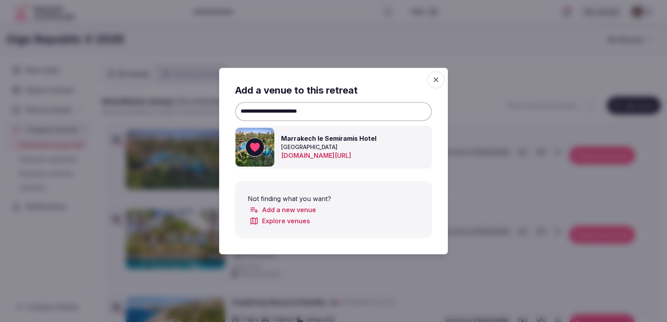
click at [438, 79] on icon "button" at bounding box center [436, 79] width 5 height 5
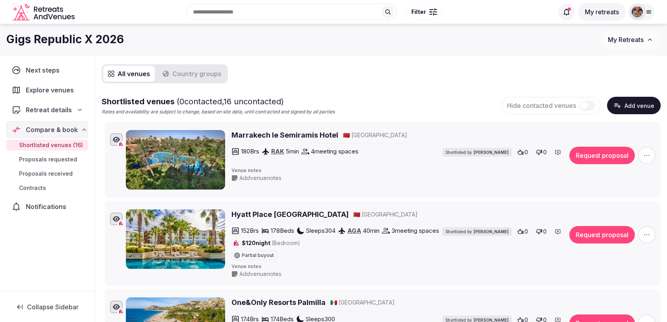
click at [638, 109] on button "Add venue" at bounding box center [634, 105] width 54 height 17
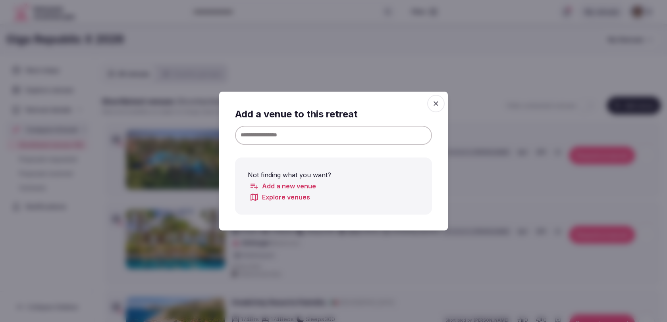
click at [374, 125] on div "Add a venue to this retreat Not finding what you want? Add a new venue Explore …" at bounding box center [333, 161] width 197 height 107
click at [374, 130] on input at bounding box center [333, 135] width 197 height 19
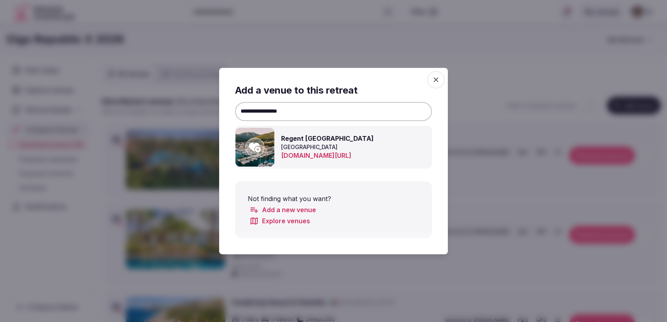
type input "**********"
click at [258, 149] on icon at bounding box center [255, 148] width 12 height 10
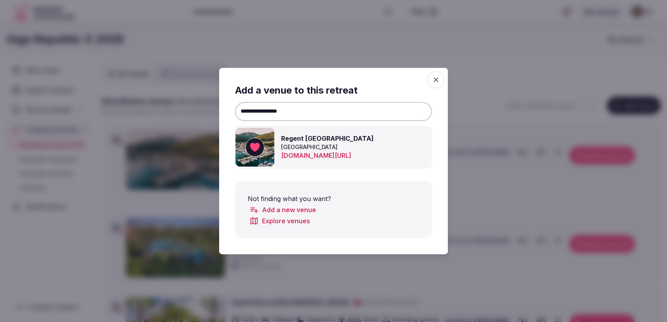
click at [437, 77] on icon "button" at bounding box center [436, 80] width 8 height 8
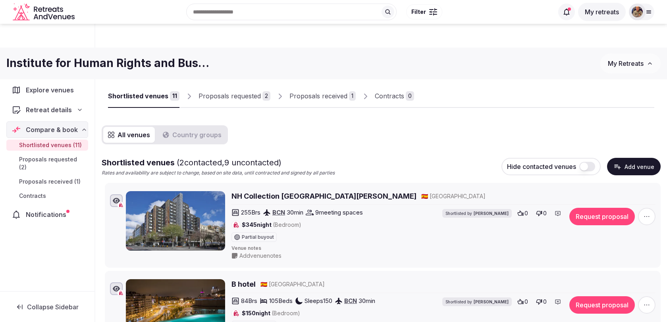
scroll to position [581, 0]
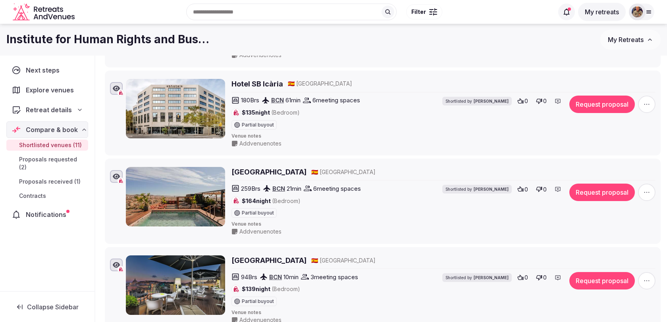
click at [66, 108] on span "Retreat details" at bounding box center [49, 110] width 46 height 10
